Goal: Information Seeking & Learning: Learn about a topic

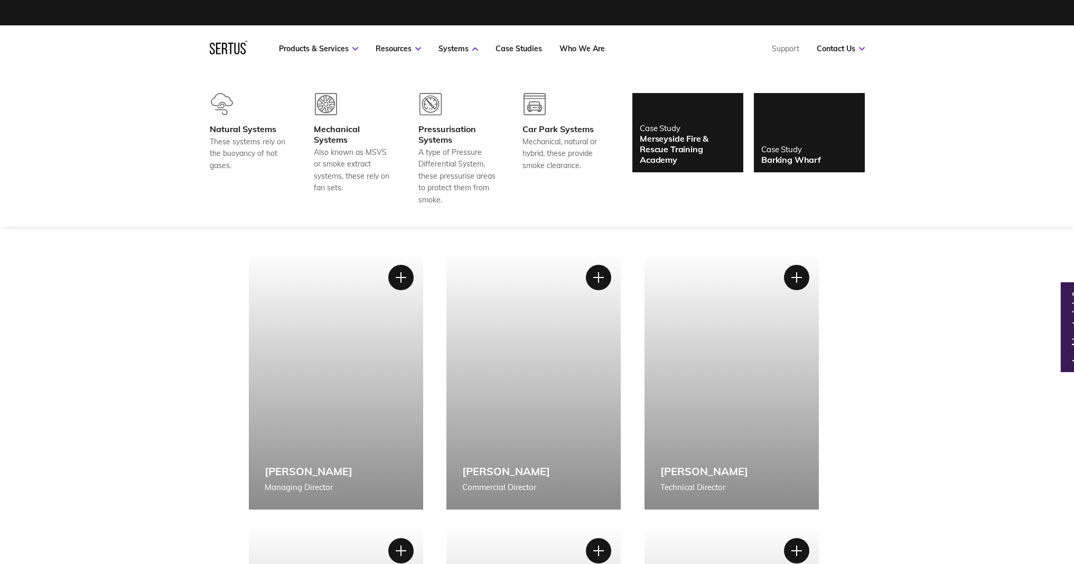
click at [241, 51] on icon at bounding box center [229, 48] width 38 height 14
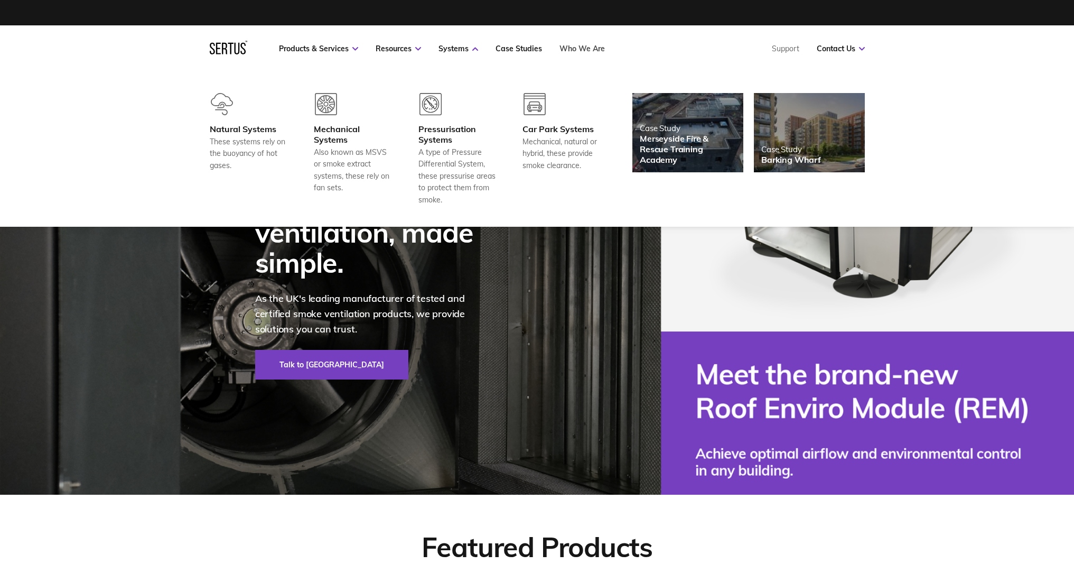
click at [579, 50] on link "Who We Are" at bounding box center [582, 49] width 45 height 10
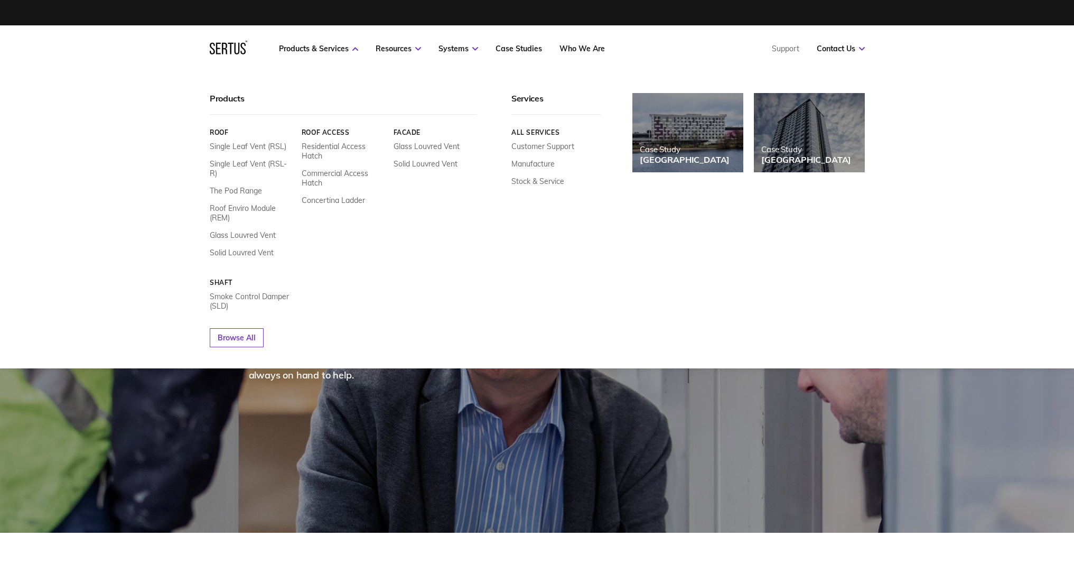
click at [235, 45] on icon at bounding box center [236, 49] width 5 height 12
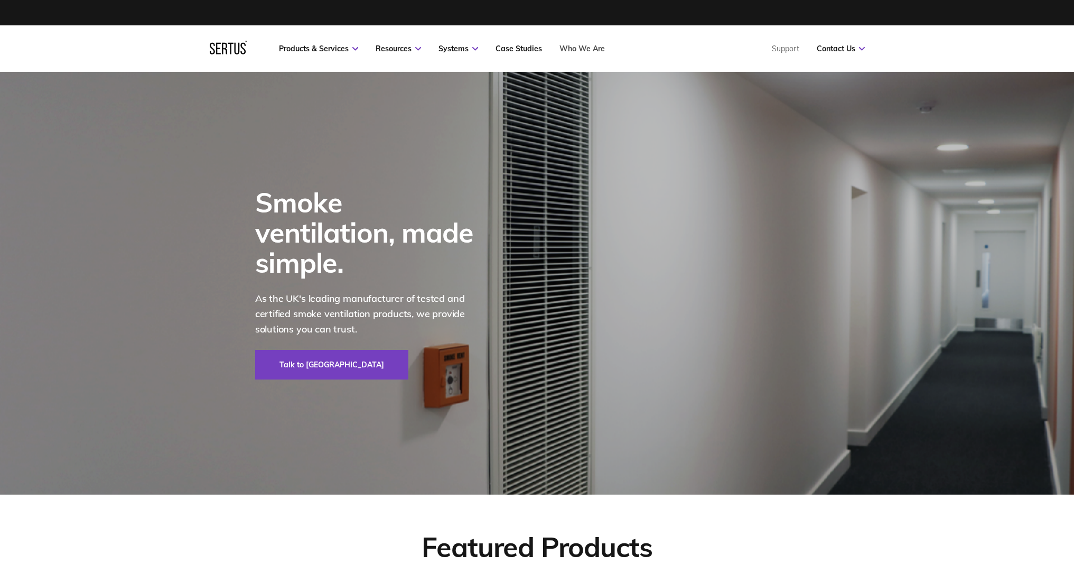
click at [592, 53] on link "Who We Are" at bounding box center [582, 49] width 45 height 10
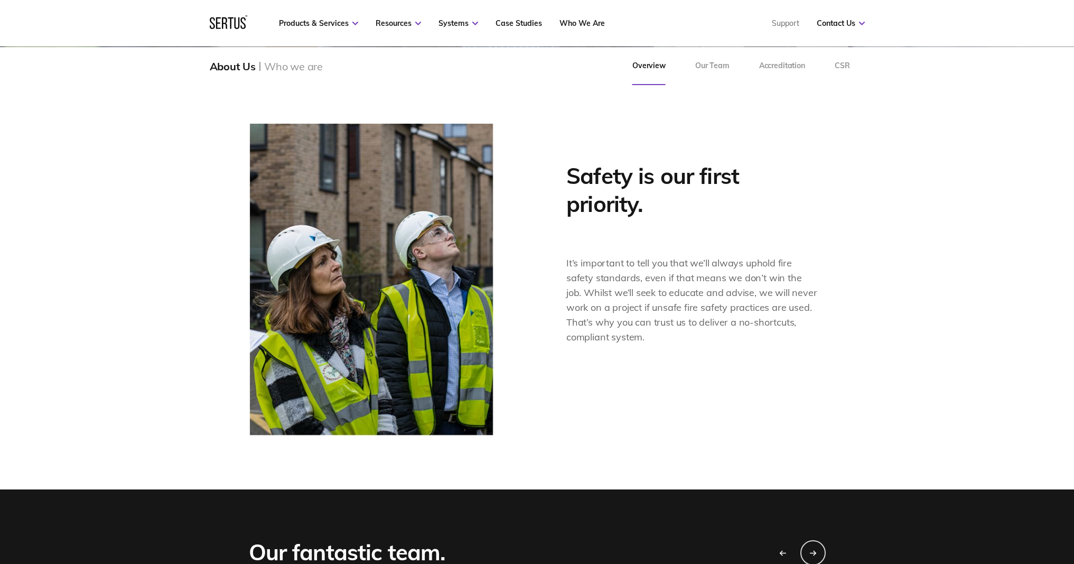
scroll to position [462, 0]
click at [872, 185] on div "Safety is our first priority. It’s important to tell you that we’ll always upho…" at bounding box center [537, 280] width 1074 height 418
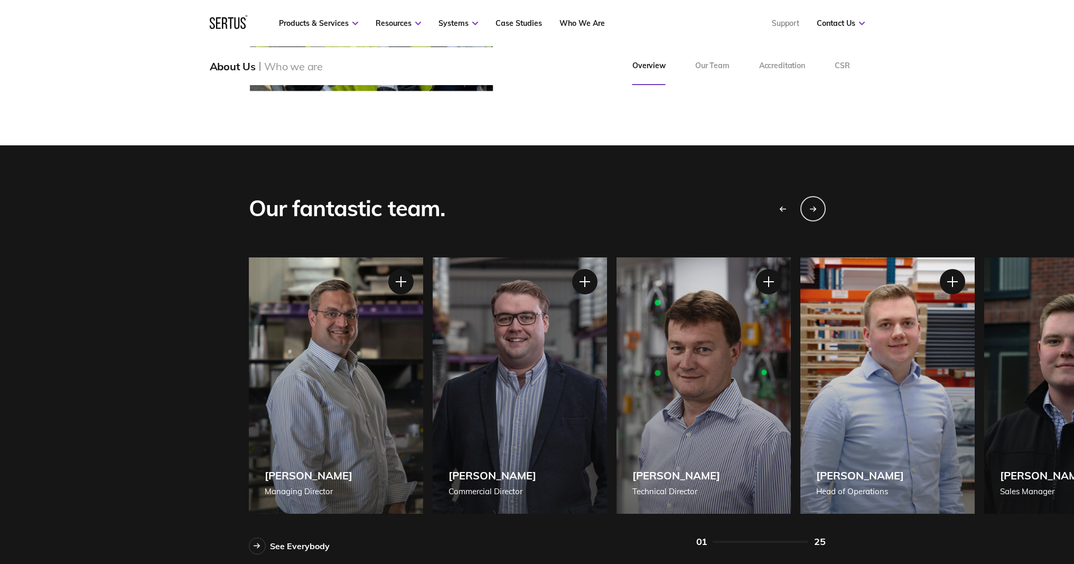
scroll to position [817, 0]
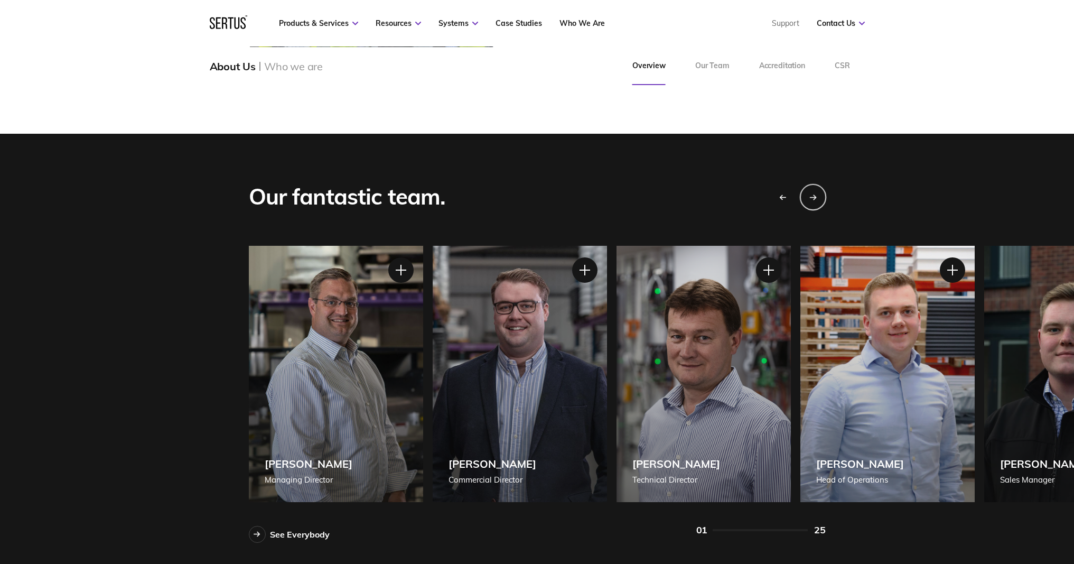
click at [816, 192] on div "Next slide" at bounding box center [812, 196] width 26 height 26
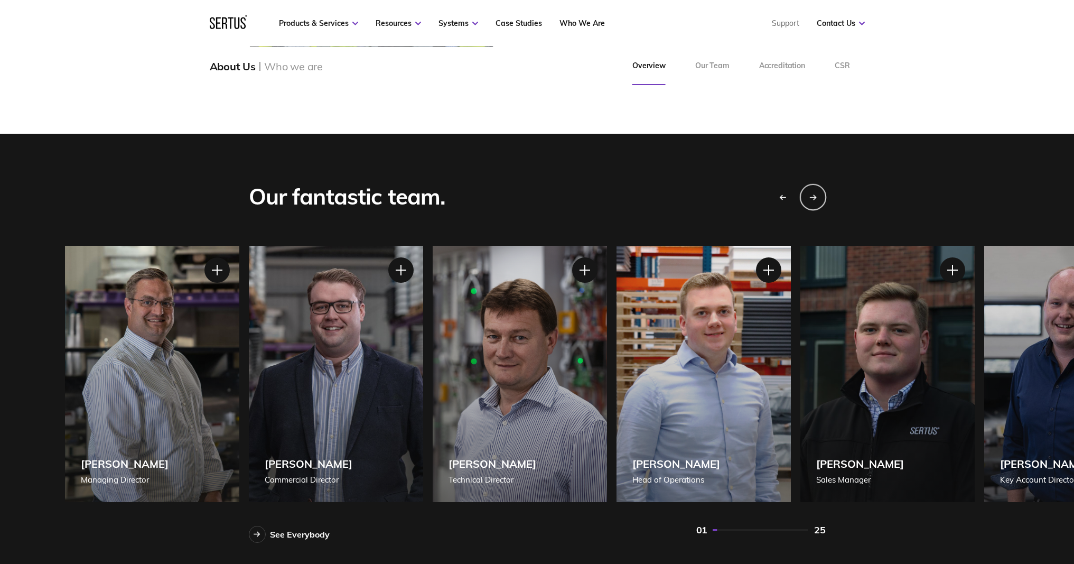
click at [813, 193] on div "Next slide" at bounding box center [812, 196] width 26 height 26
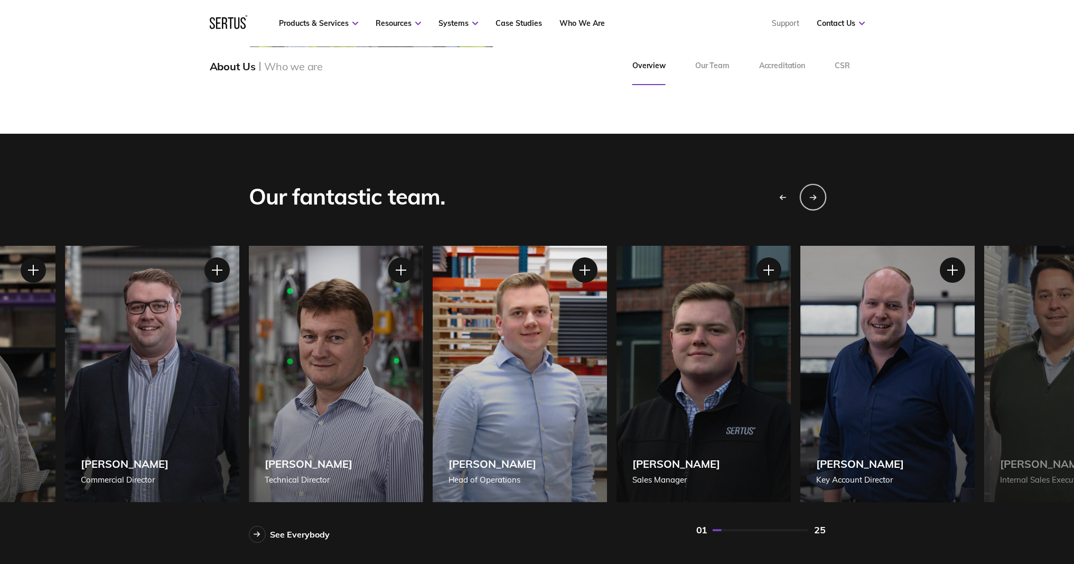
click at [813, 193] on div "Next slide" at bounding box center [812, 196] width 26 height 26
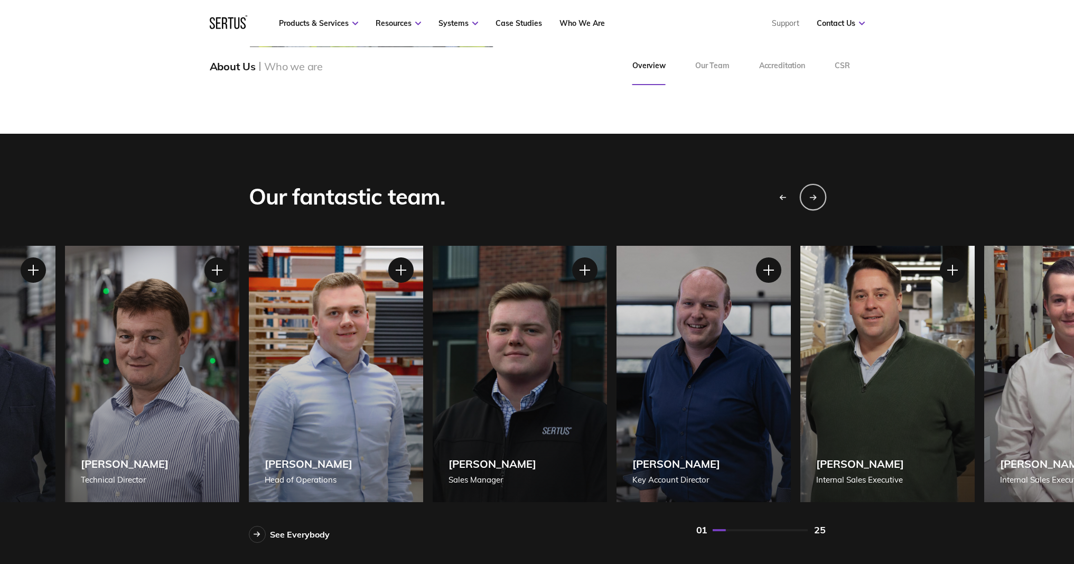
click at [813, 193] on div "Next slide" at bounding box center [812, 196] width 26 height 26
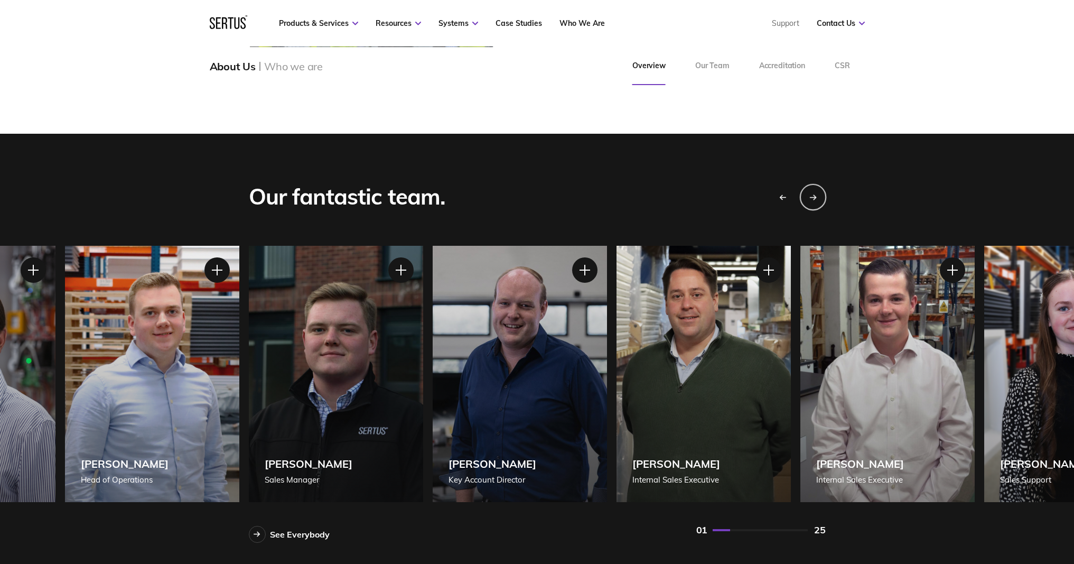
click at [813, 193] on div "Next slide" at bounding box center [812, 196] width 26 height 26
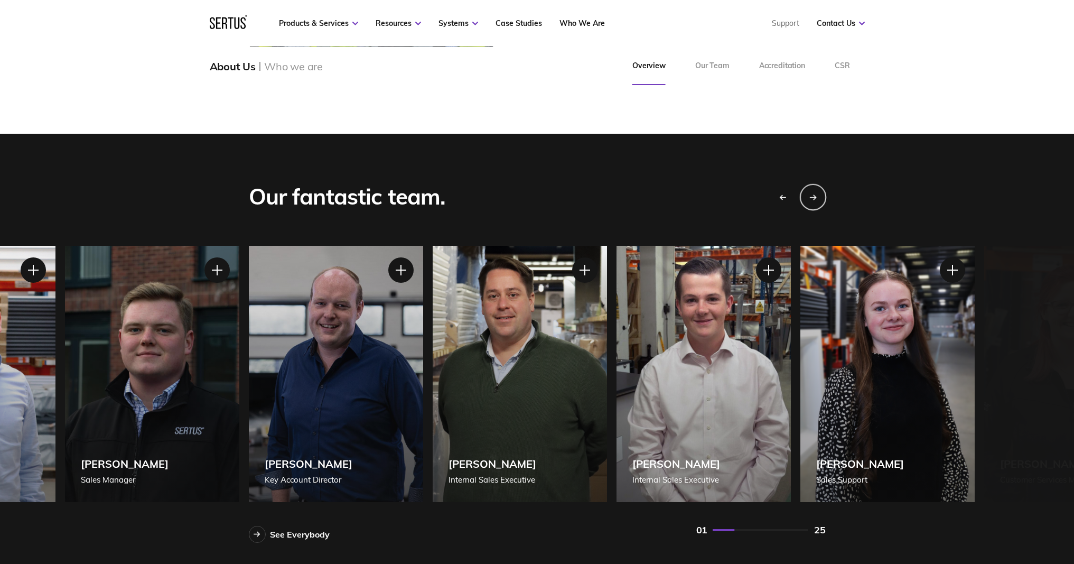
click at [813, 192] on div "Next slide" at bounding box center [812, 196] width 26 height 26
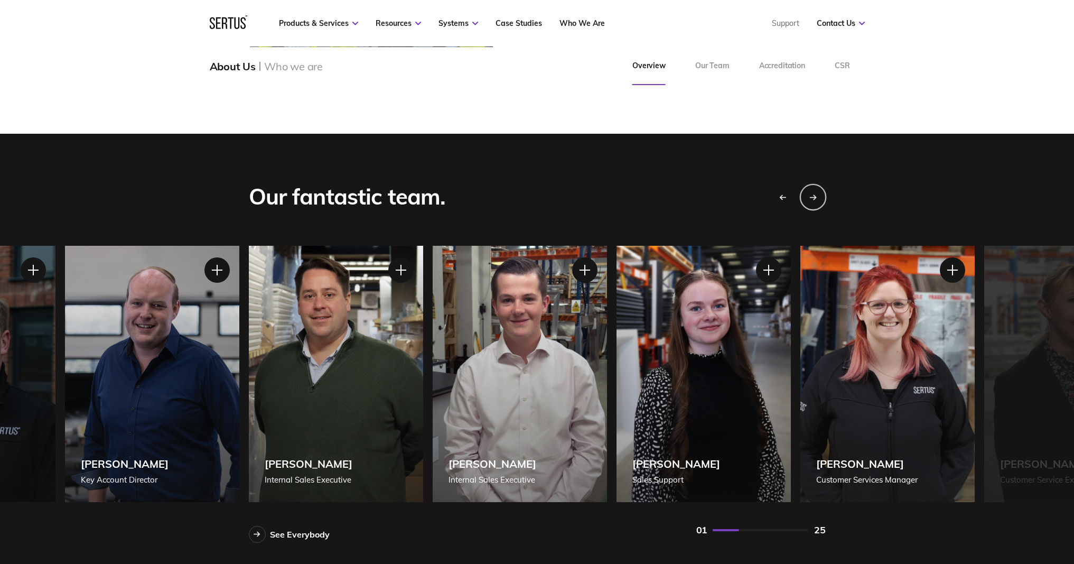
click at [813, 192] on div "Next slide" at bounding box center [812, 196] width 26 height 26
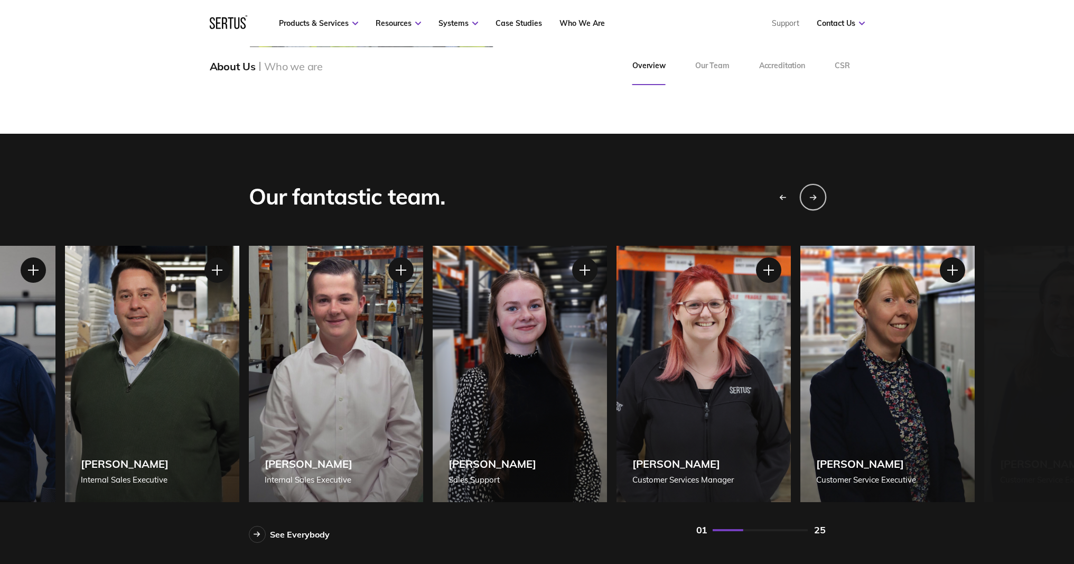
click at [813, 192] on div "Next slide" at bounding box center [812, 196] width 26 height 26
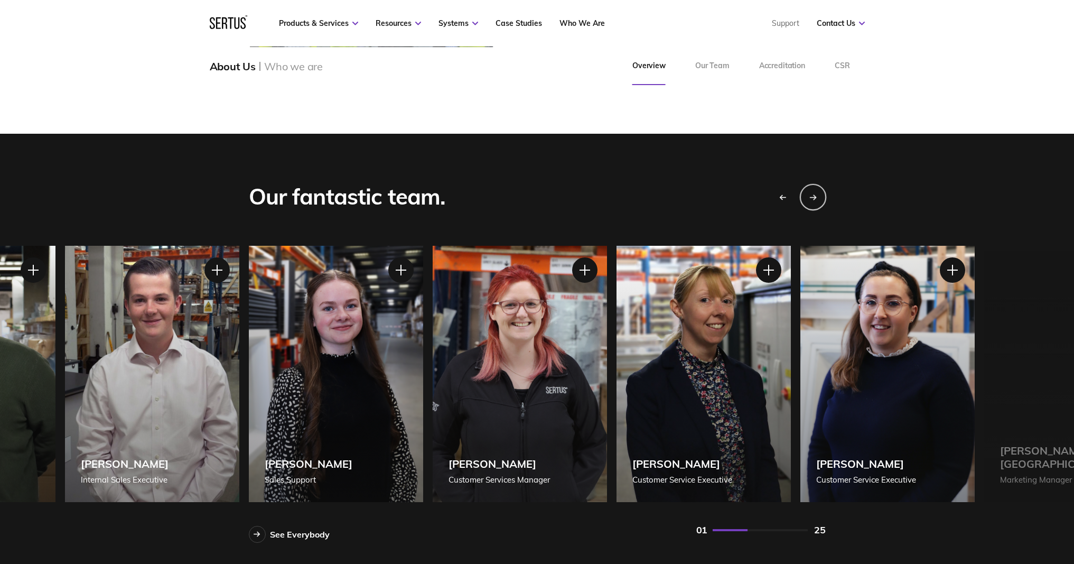
click at [814, 193] on div "Next slide" at bounding box center [812, 196] width 26 height 26
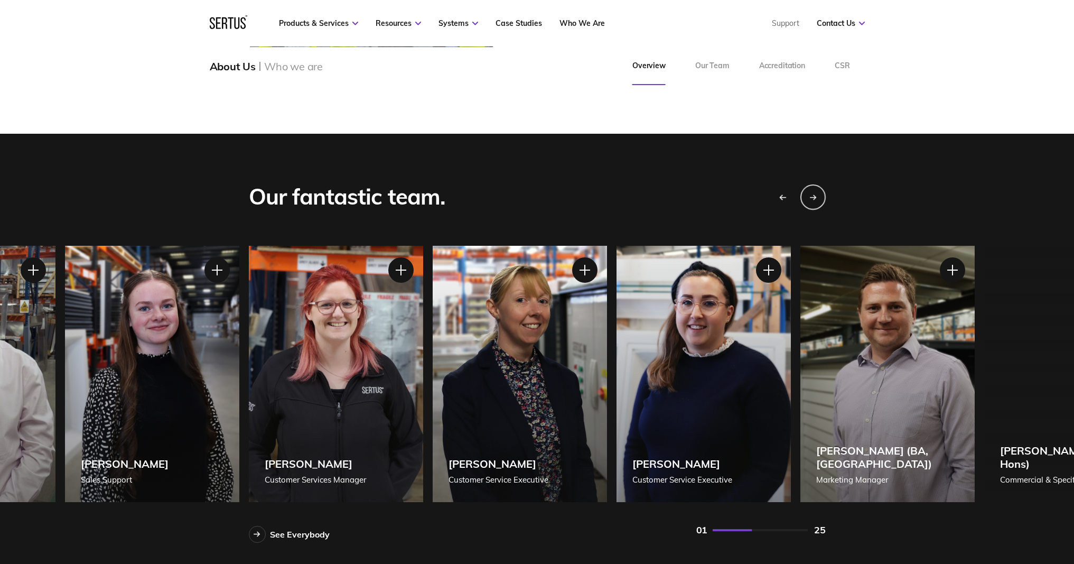
click at [779, 196] on icon "Previous slide" at bounding box center [782, 197] width 7 height 6
click at [780, 196] on icon "Previous slide" at bounding box center [782, 197] width 7 height 6
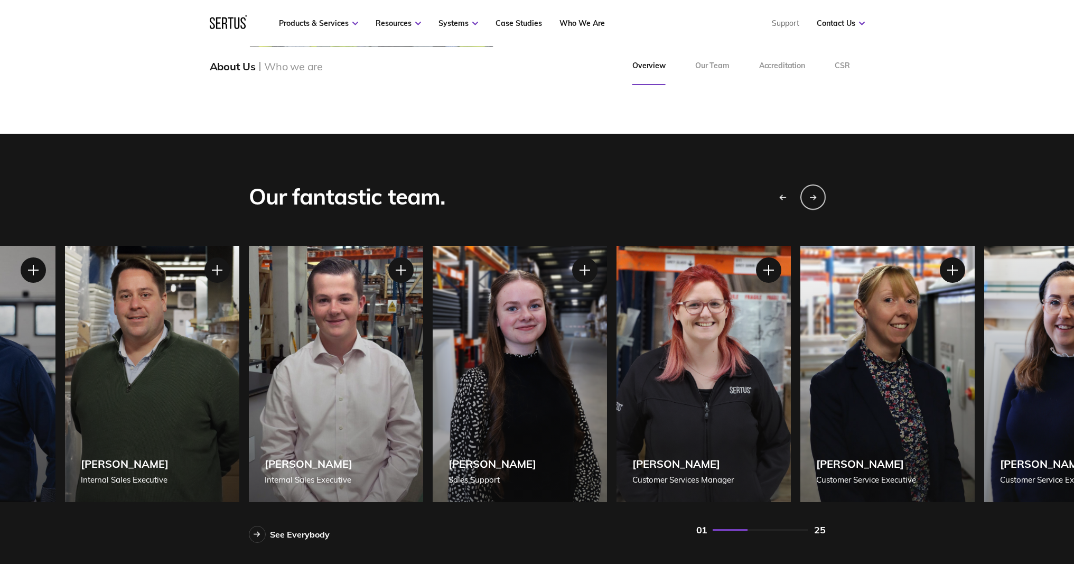
click at [780, 196] on icon "Previous slide" at bounding box center [781, 196] width 2 height 4
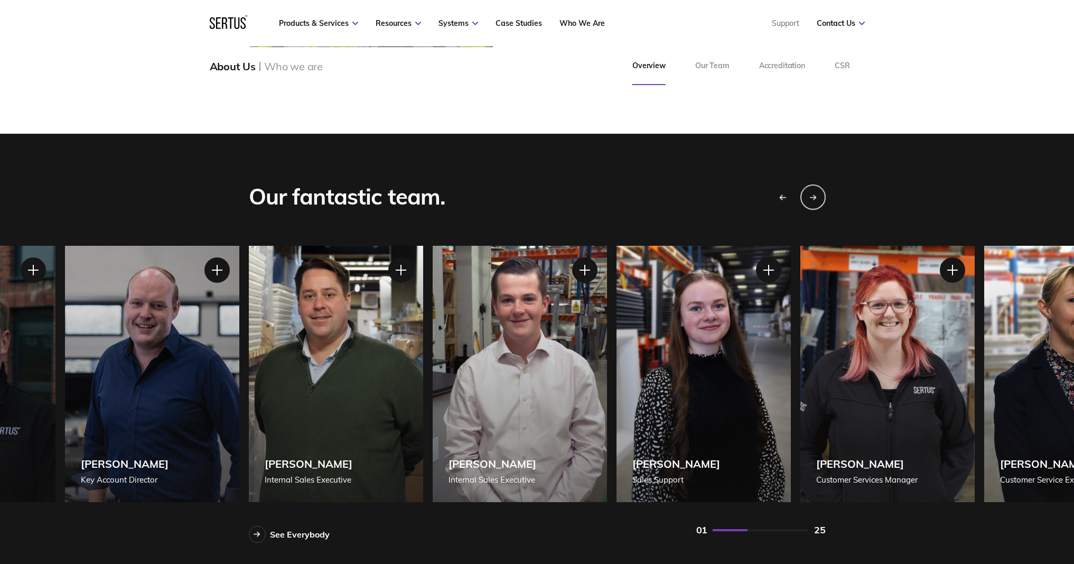
click at [780, 196] on icon "Previous slide" at bounding box center [781, 196] width 2 height 4
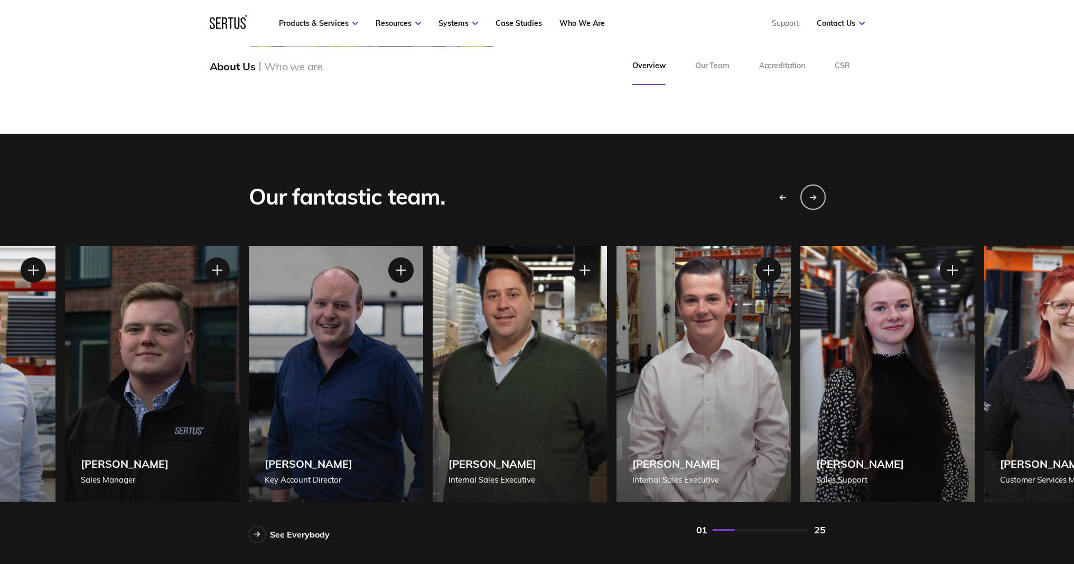
click at [780, 196] on icon "Previous slide" at bounding box center [781, 196] width 2 height 4
click at [779, 196] on icon "Previous slide" at bounding box center [782, 197] width 7 height 6
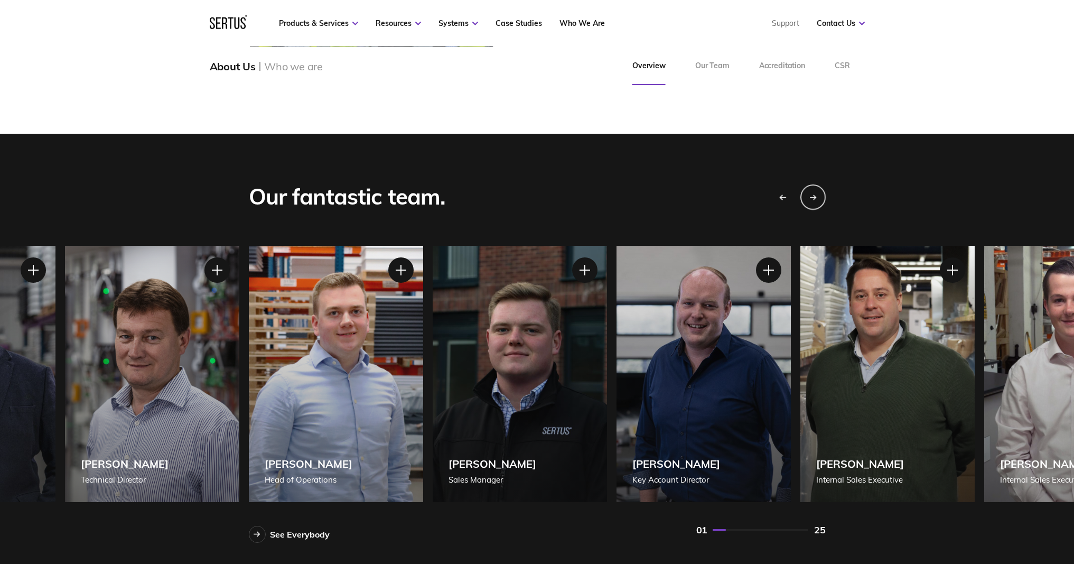
click at [779, 197] on icon "Previous slide" at bounding box center [782, 197] width 7 height 6
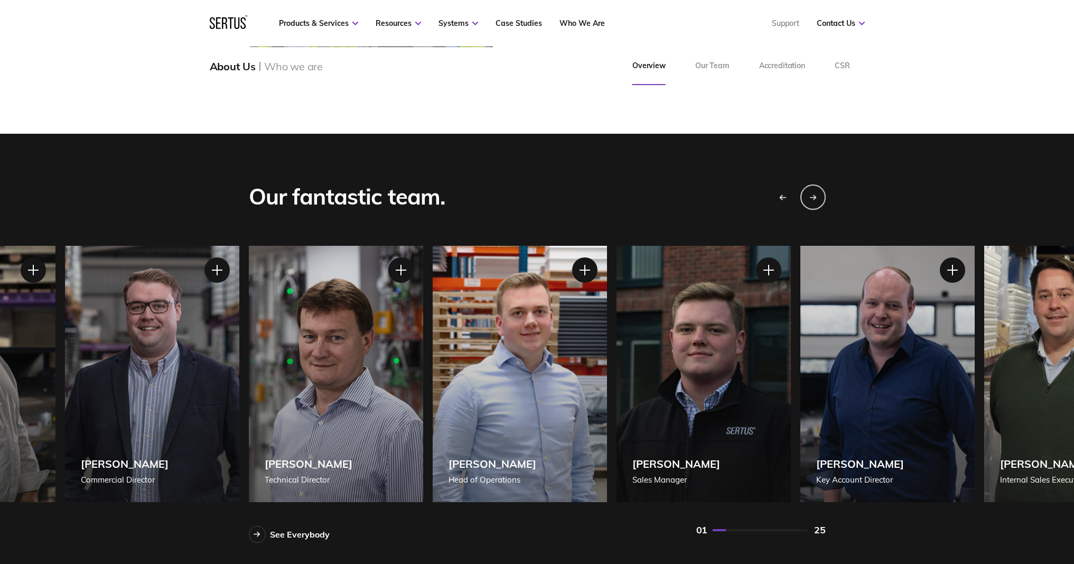
click at [779, 197] on icon "Previous slide" at bounding box center [782, 197] width 7 height 6
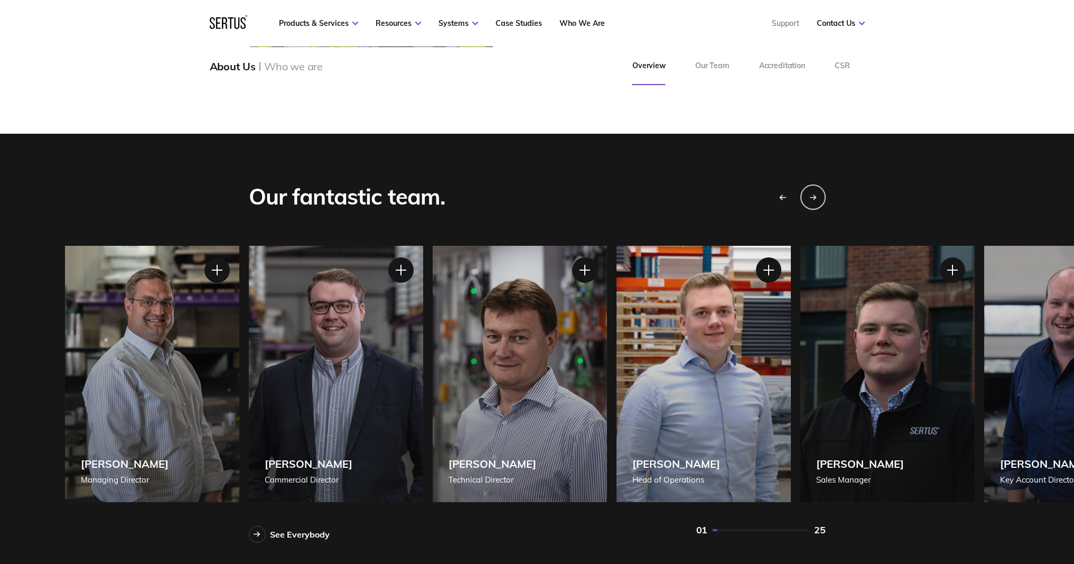
click at [779, 197] on icon "Previous slide" at bounding box center [782, 197] width 7 height 6
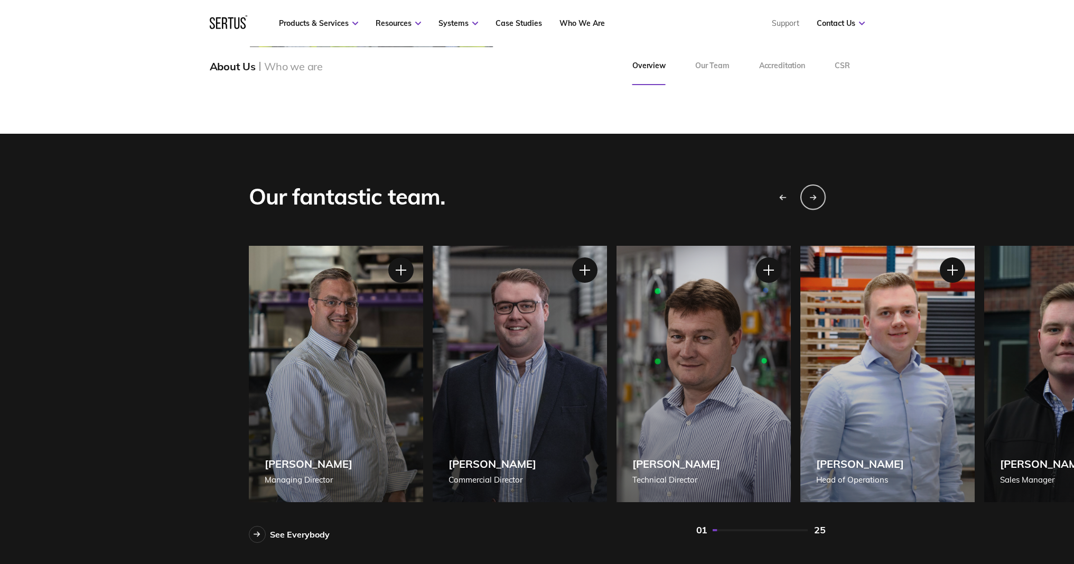
click at [778, 196] on div "Previous slide" at bounding box center [782, 196] width 26 height 26
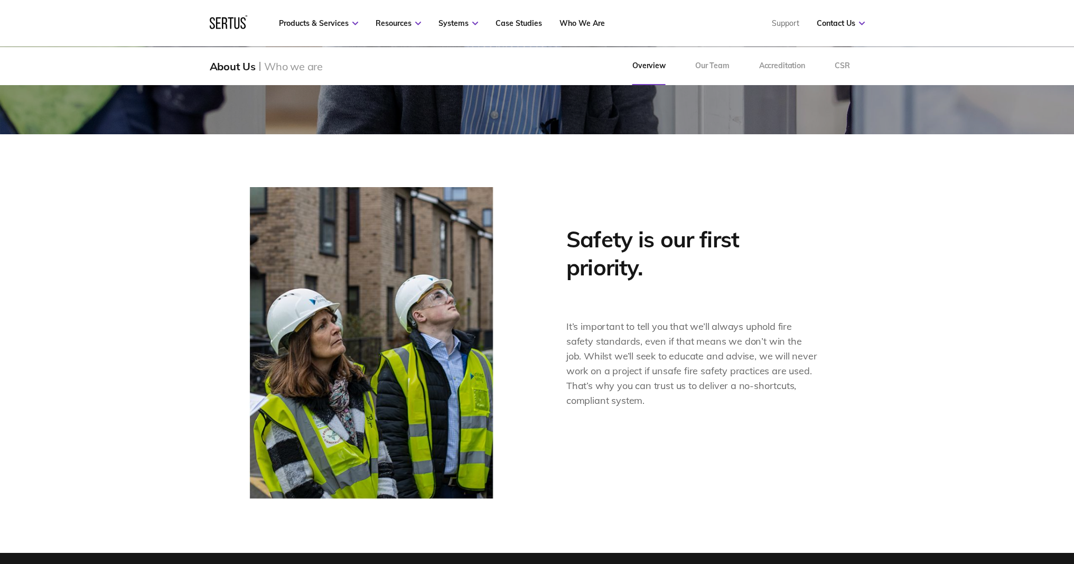
scroll to position [0, 0]
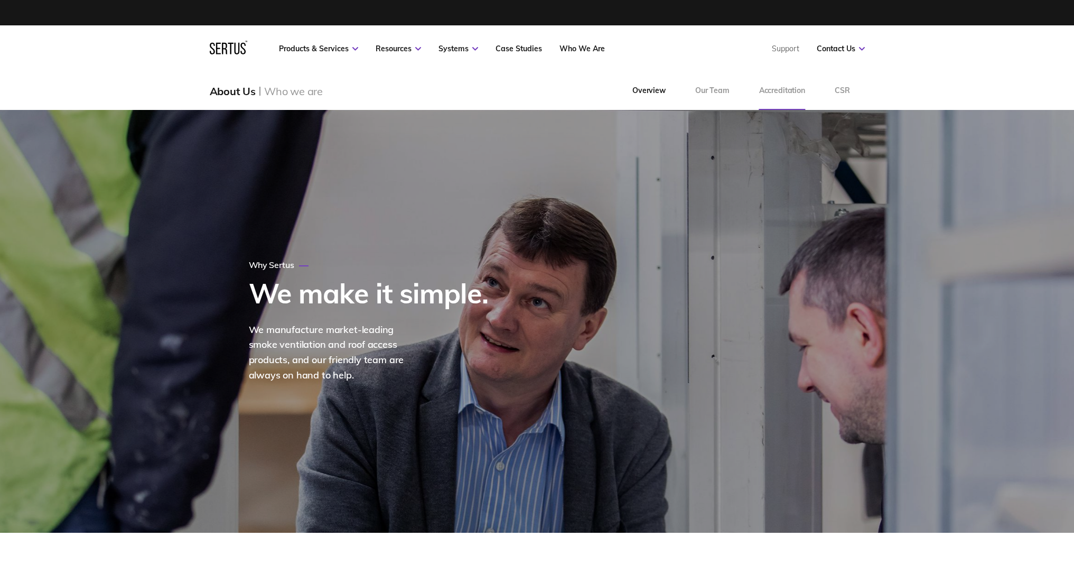
click at [775, 95] on link "Accreditation" at bounding box center [782, 91] width 76 height 38
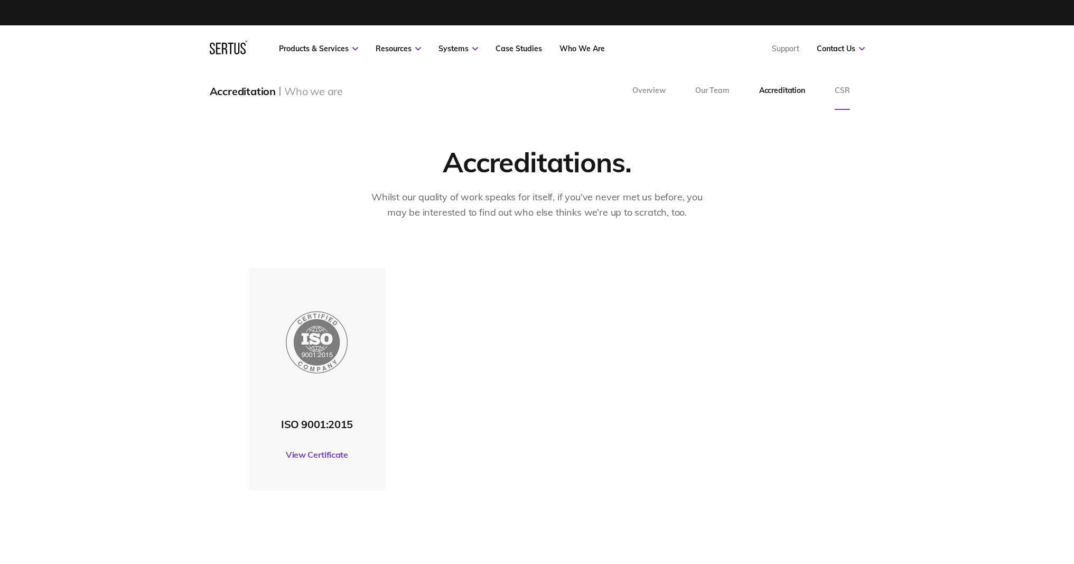
click at [845, 92] on link "CSR" at bounding box center [842, 91] width 45 height 38
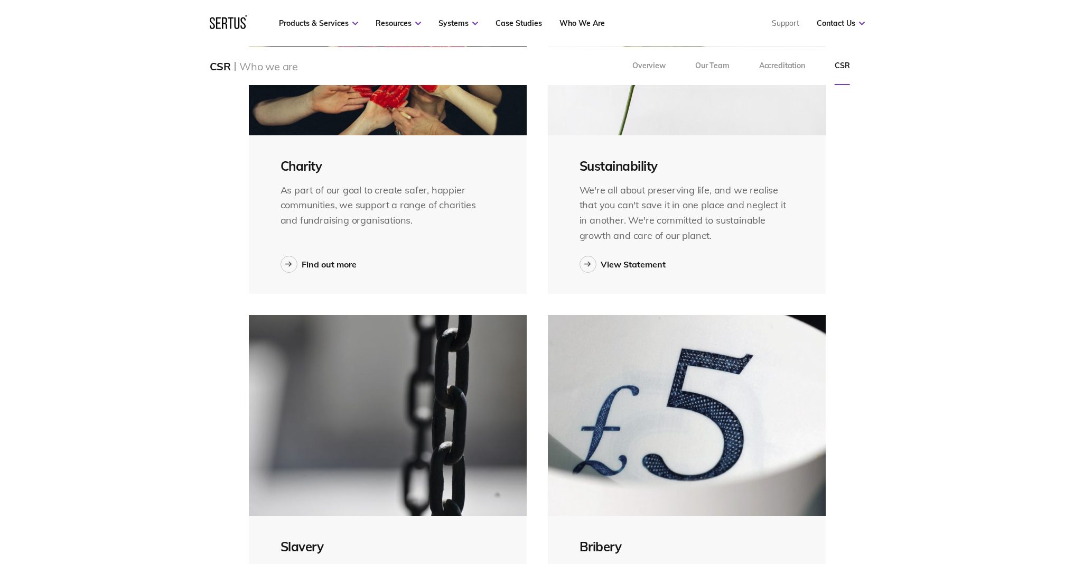
scroll to position [534, 0]
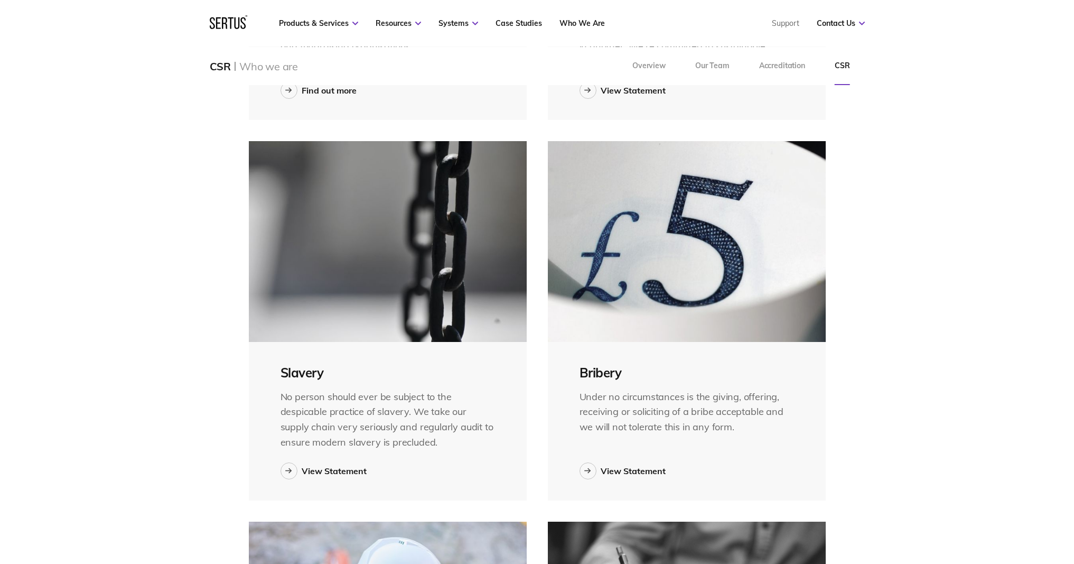
click at [877, 246] on div "Menu Resources Systems Products Case Studies Who we are Contact us Support Book…" at bounding box center [537, 466] width 1074 height 2000
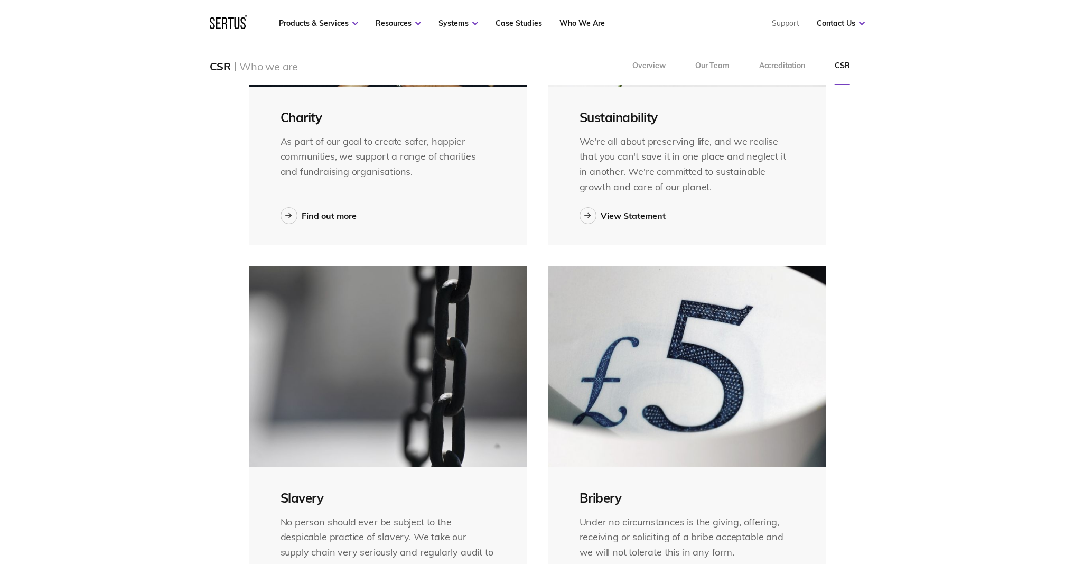
scroll to position [0, 0]
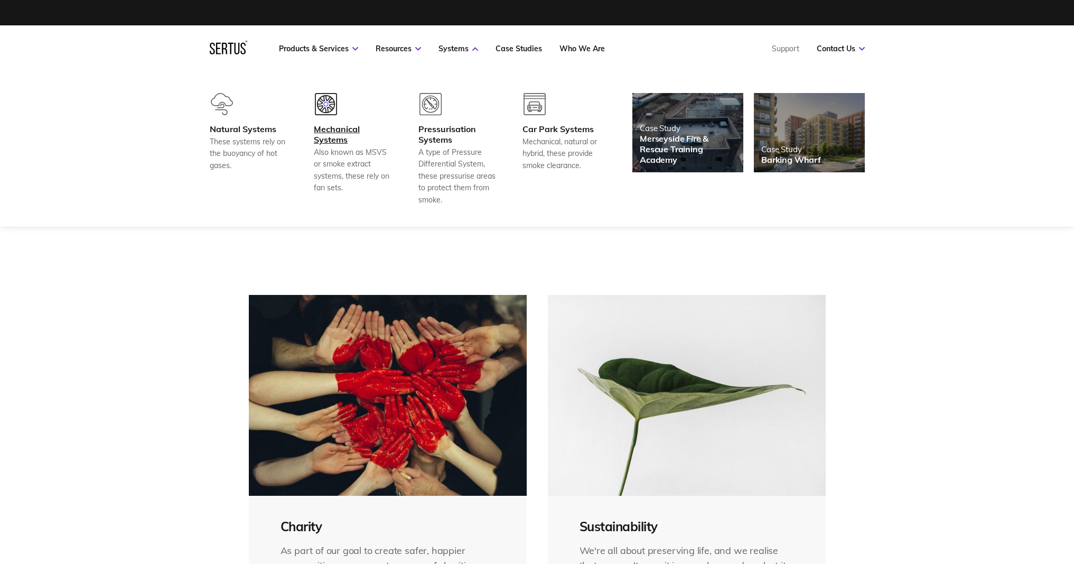
click at [340, 107] on div at bounding box center [353, 108] width 78 height 31
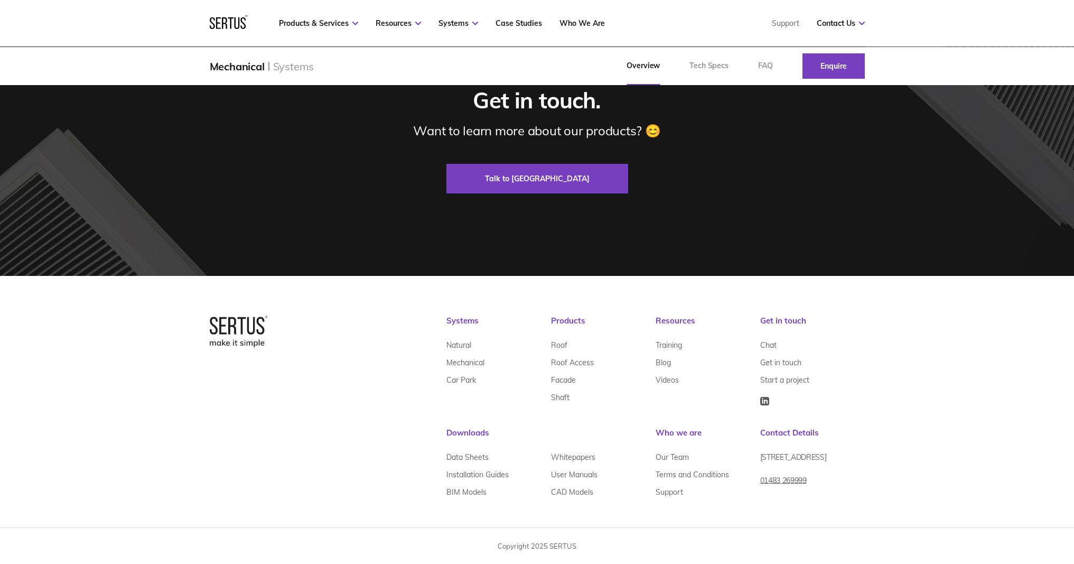
scroll to position [2270, 0]
click at [666, 384] on link "Videos" at bounding box center [667, 379] width 23 height 17
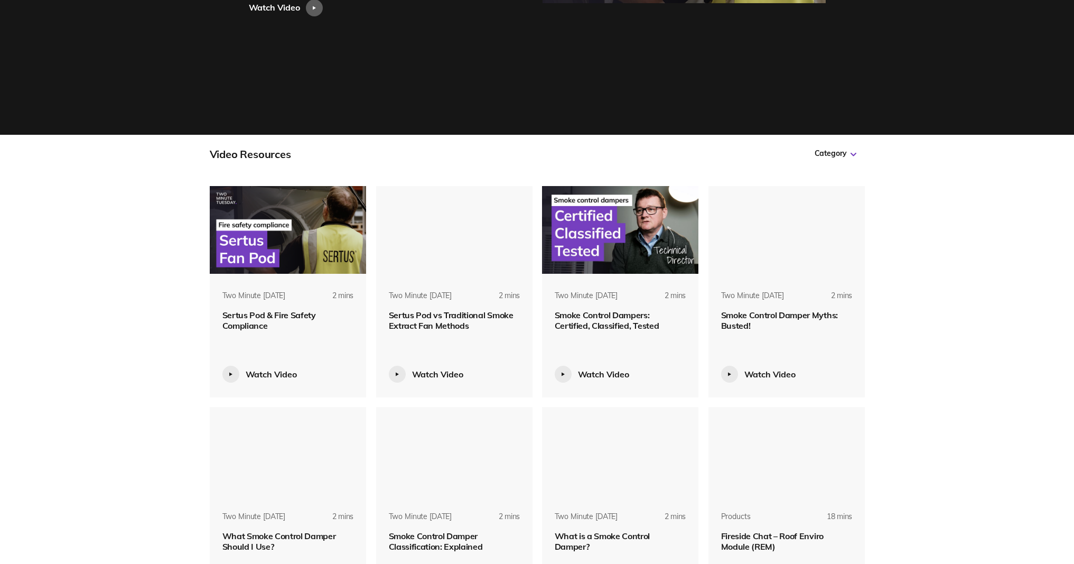
scroll to position [360, 0]
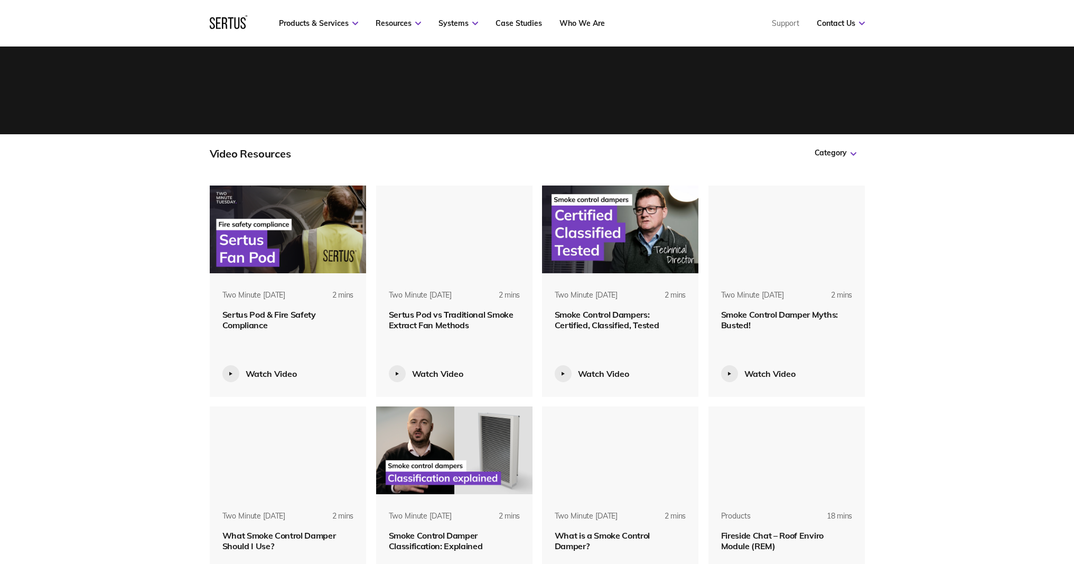
click at [245, 261] on img at bounding box center [288, 229] width 157 height 88
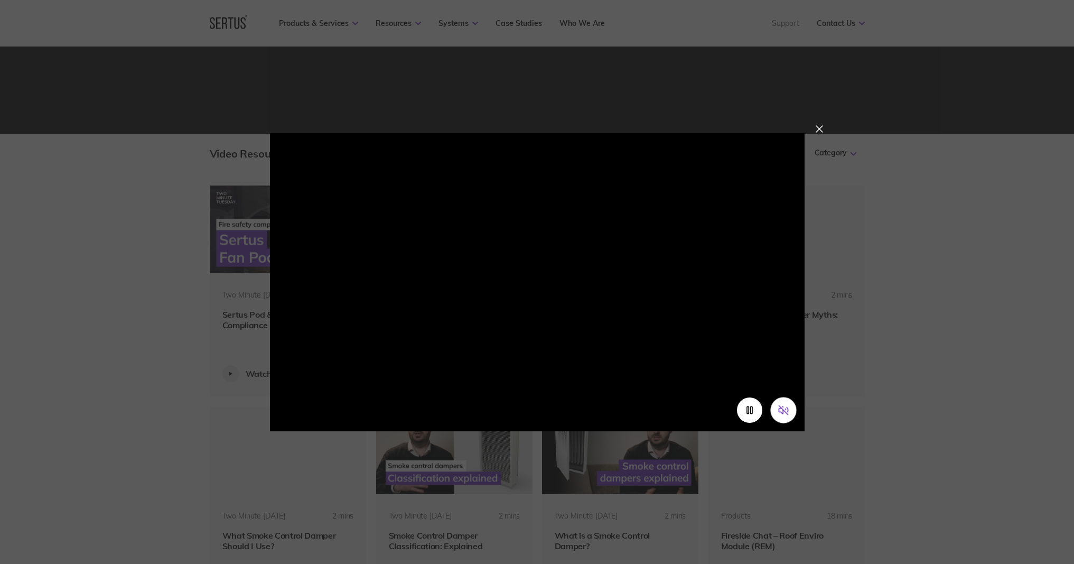
click at [785, 413] on icon "Unmute video" at bounding box center [783, 409] width 11 height 11
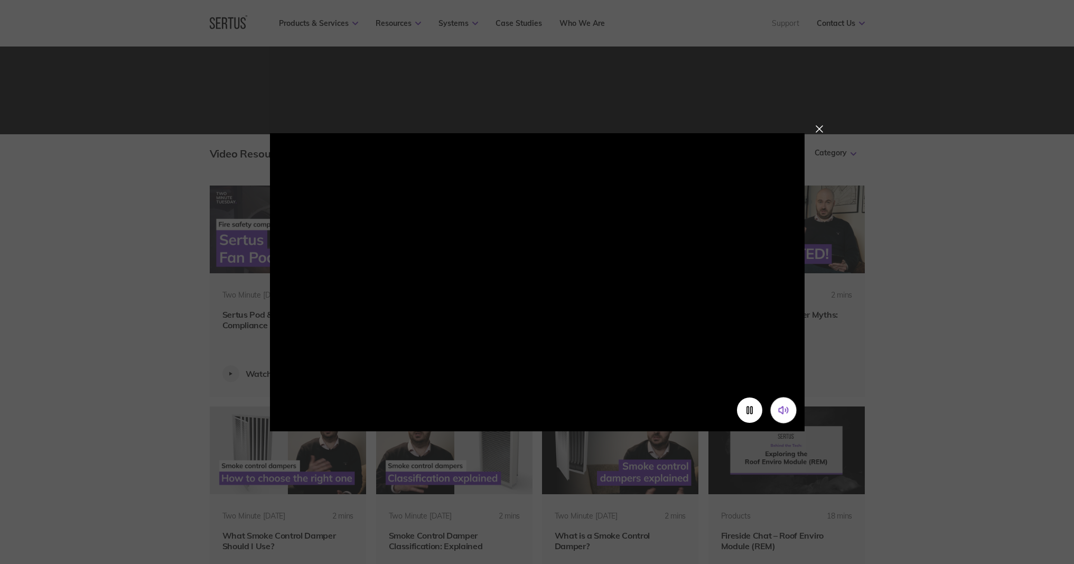
drag, startPoint x: 854, startPoint y: 94, endPoint x: 866, endPoint y: 73, distance: 24.2
click at [866, 73] on div at bounding box center [537, 282] width 1074 height 564
click at [828, 129] on div at bounding box center [537, 282] width 1074 height 564
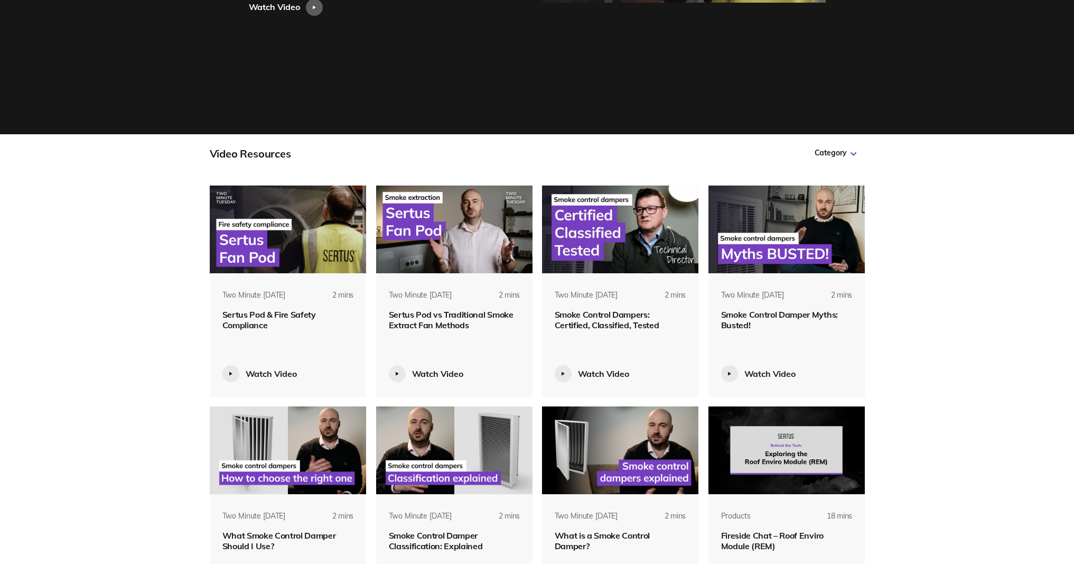
scroll to position [0, 0]
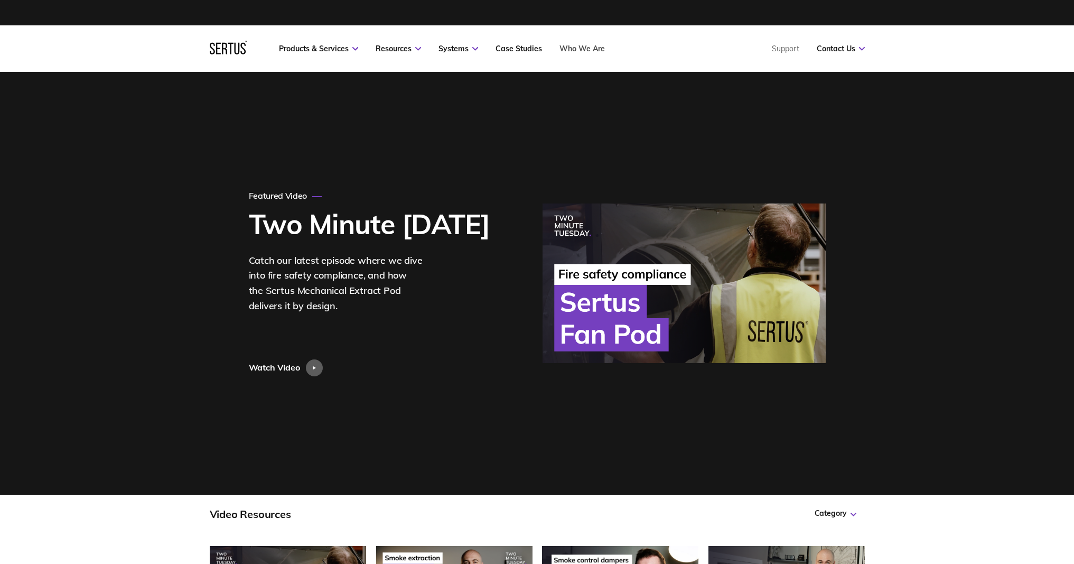
click at [577, 46] on link "Who We Are" at bounding box center [582, 49] width 45 height 10
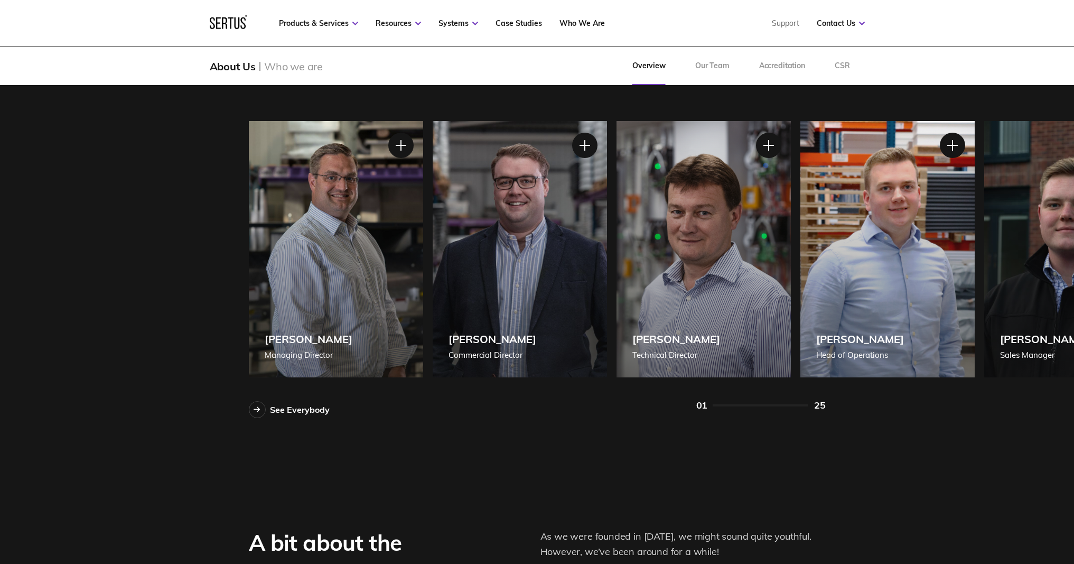
scroll to position [862, 0]
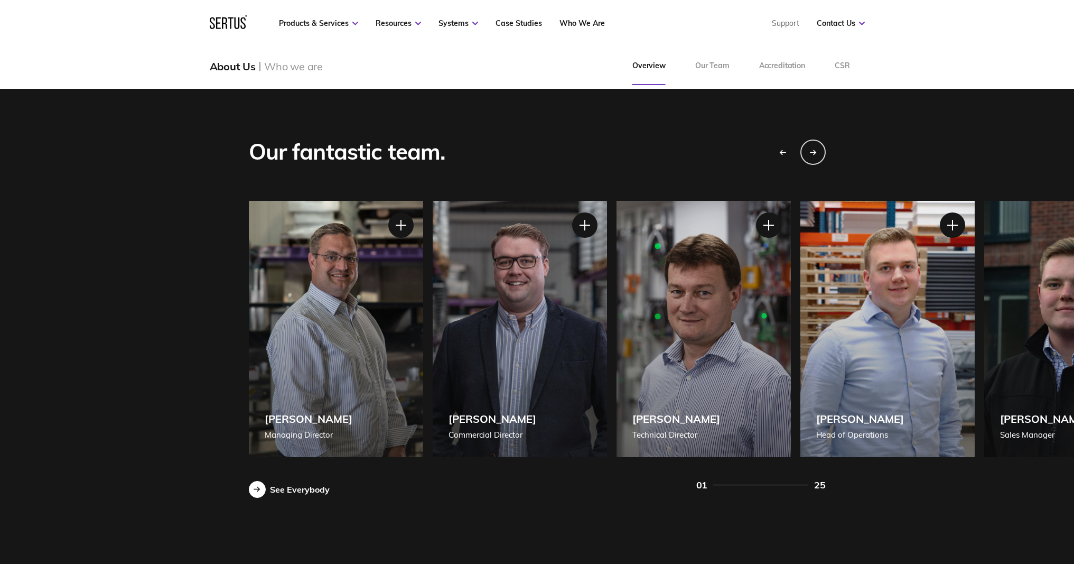
click at [262, 484] on div at bounding box center [257, 489] width 17 height 17
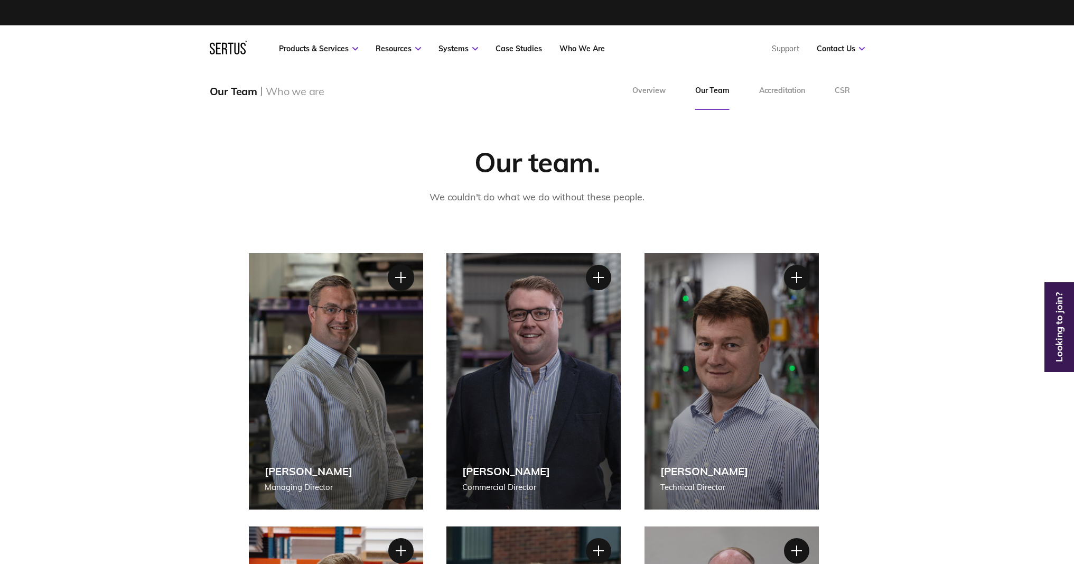
click at [394, 277] on div at bounding box center [400, 277] width 26 height 26
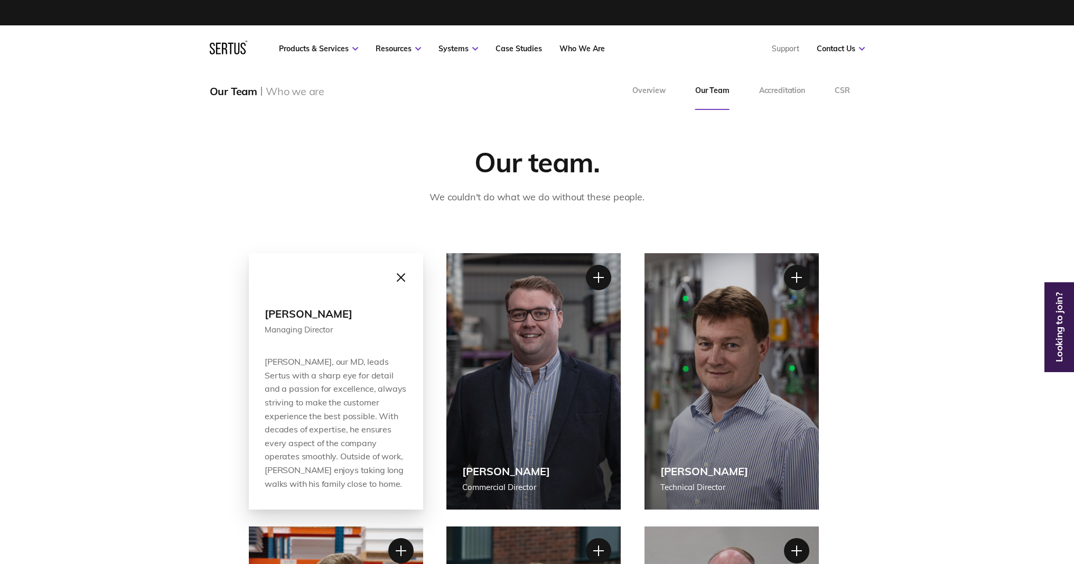
click at [398, 274] on div at bounding box center [400, 277] width 26 height 26
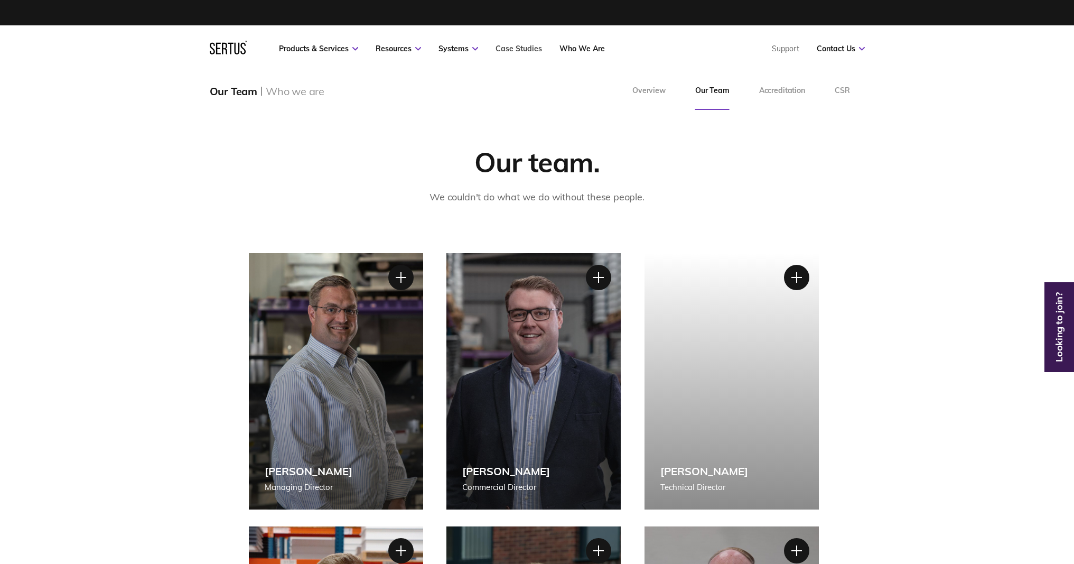
click at [514, 52] on link "Case Studies" at bounding box center [519, 49] width 46 height 10
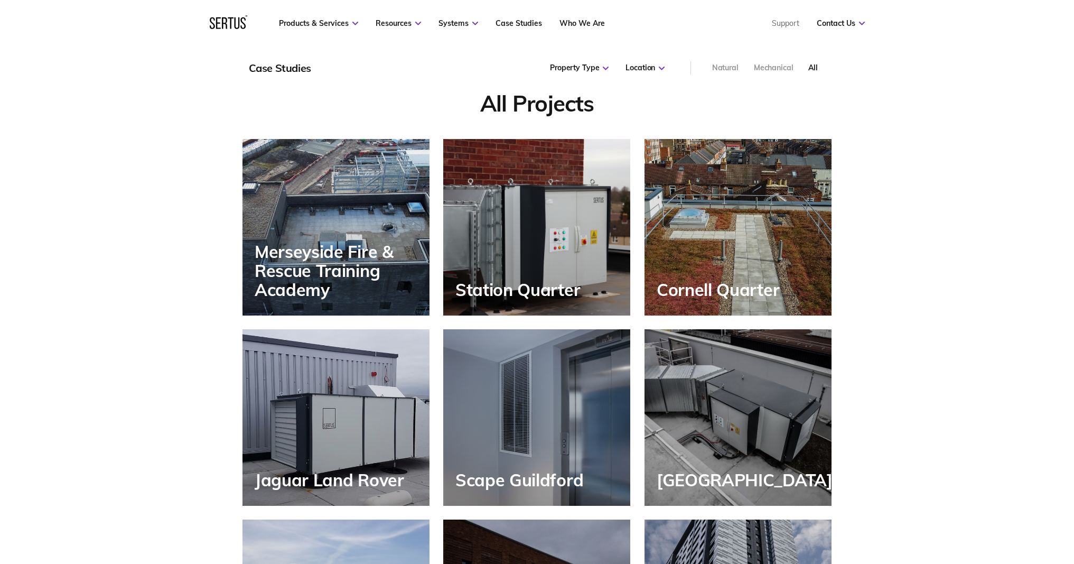
scroll to position [817, 0]
